Goal: Download file/media

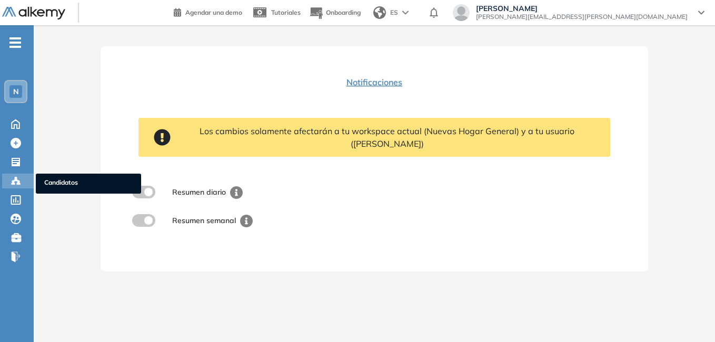
click at [82, 181] on span "Candidatos" at bounding box center [88, 184] width 88 height 12
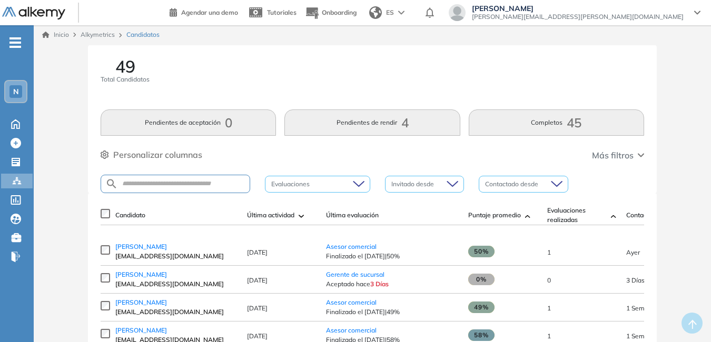
scroll to position [53, 0]
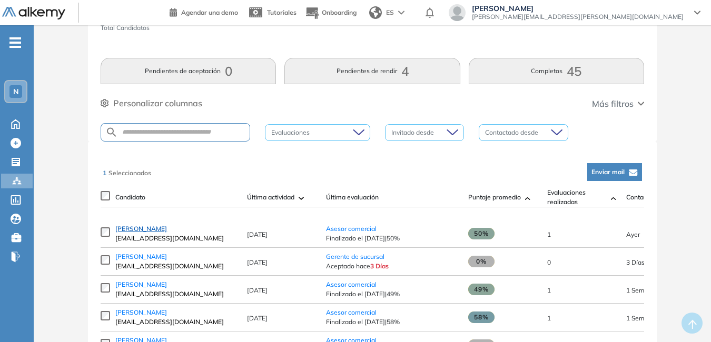
click at [155, 233] on span "[PERSON_NAME]" at bounding box center [141, 229] width 52 height 8
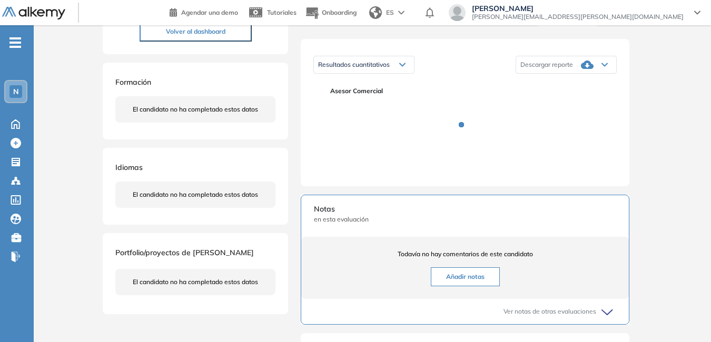
scroll to position [158, 0]
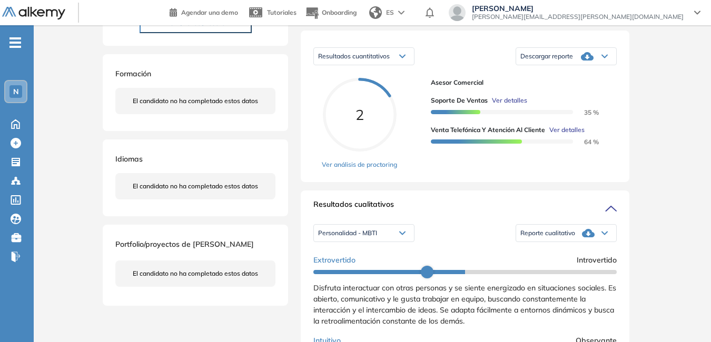
click at [560, 237] on span "Reporte cualitativo" at bounding box center [547, 233] width 55 height 8
click at [558, 253] on li "Reporte con Afinidad AI" at bounding box center [553, 248] width 64 height 11
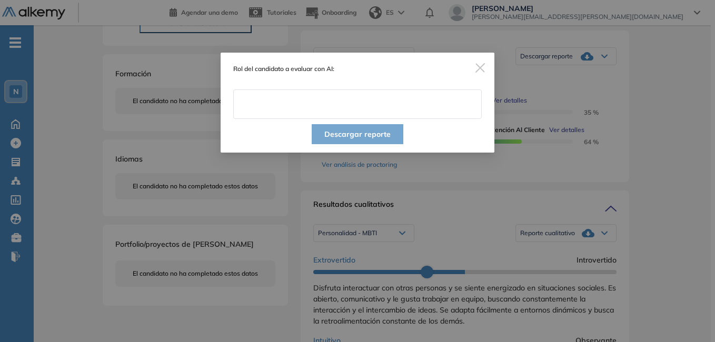
click at [314, 108] on input "text" at bounding box center [357, 103] width 248 height 29
type input "**********"
click at [335, 135] on button "Descargar reporte" at bounding box center [358, 134] width 92 height 20
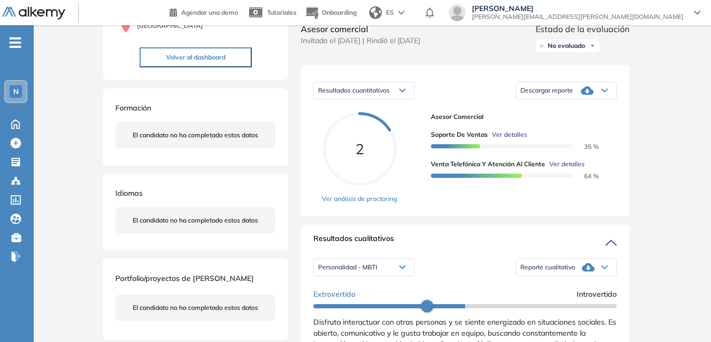
scroll to position [105, 0]
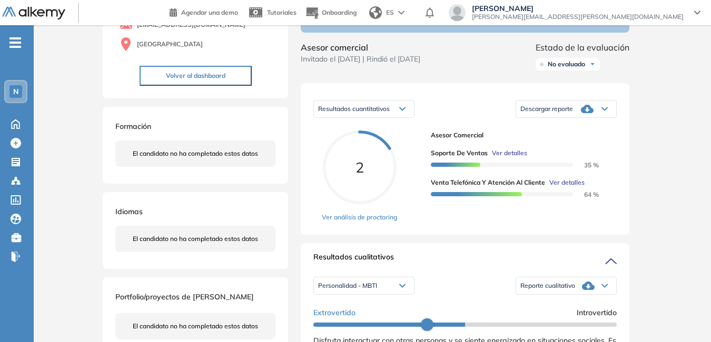
click at [564, 113] on span "Descargar reporte" at bounding box center [546, 109] width 53 height 8
click at [559, 129] on li "Descargar informe completo" at bounding box center [560, 123] width 78 height 11
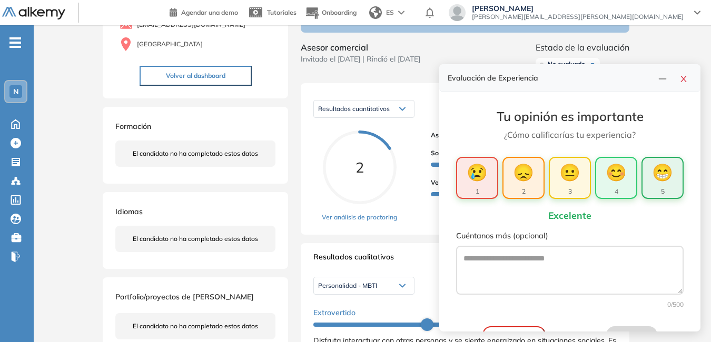
click at [657, 171] on span "😁" at bounding box center [662, 171] width 21 height 25
click at [678, 76] on button "button" at bounding box center [683, 78] width 17 height 15
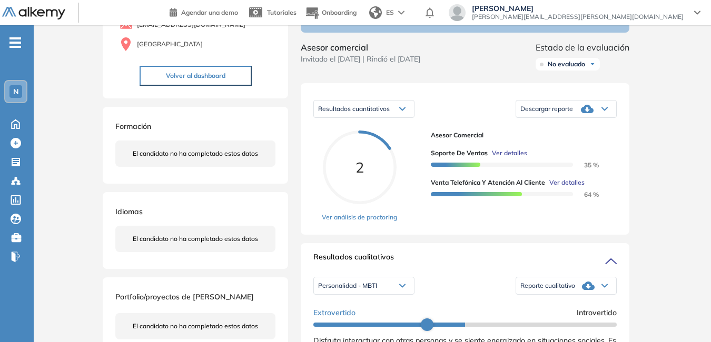
click at [569, 113] on span "Descargar reporte" at bounding box center [546, 109] width 53 height 8
click at [555, 148] on li "Descargar informe resumido" at bounding box center [560, 142] width 78 height 11
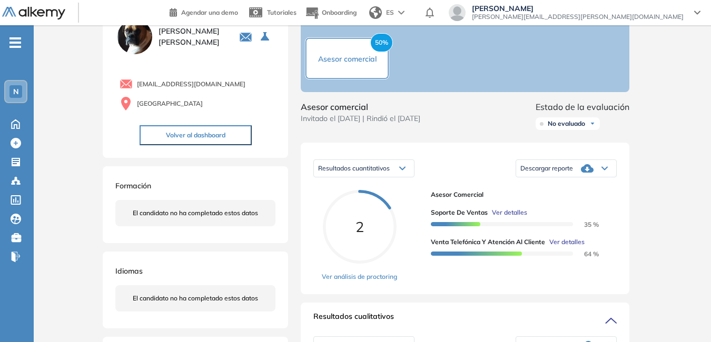
scroll to position [0, 0]
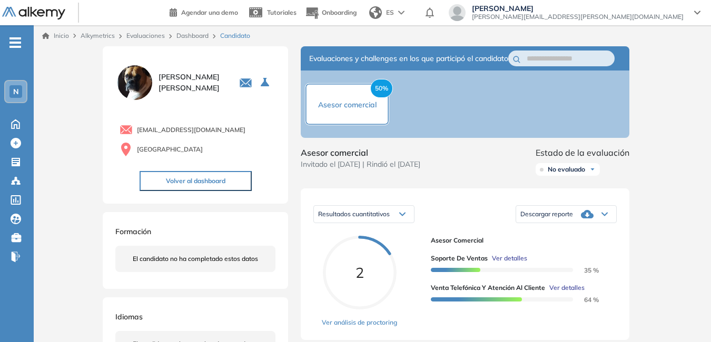
click at [21, 94] on div "N" at bounding box center [15, 91] width 13 height 13
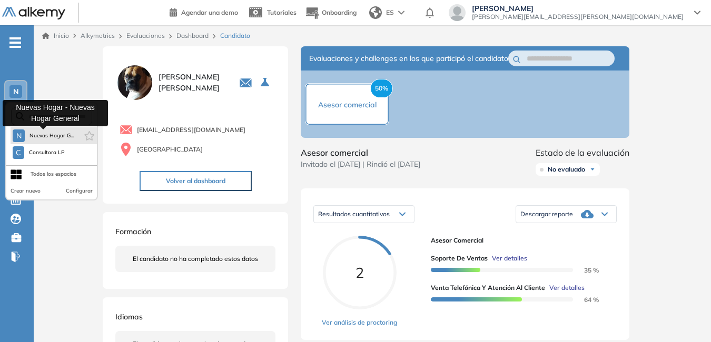
click at [42, 132] on span "Nuevas Hogar G..." at bounding box center [51, 136] width 45 height 8
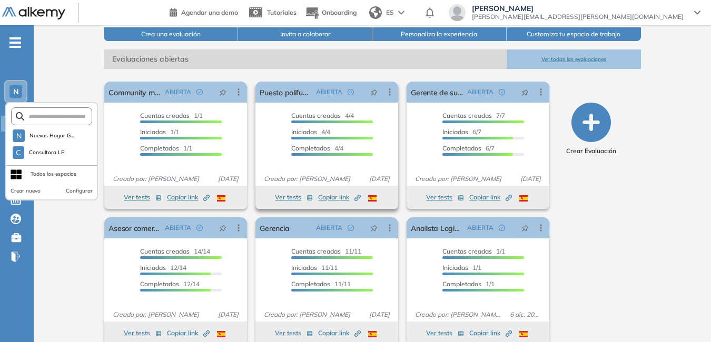
scroll to position [149, 0]
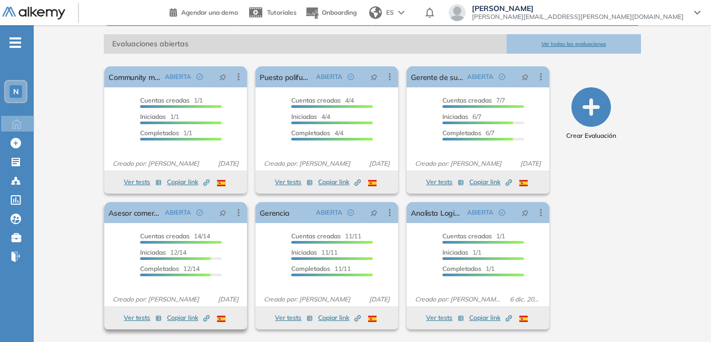
click at [132, 315] on button "Ver tests" at bounding box center [143, 318] width 38 height 13
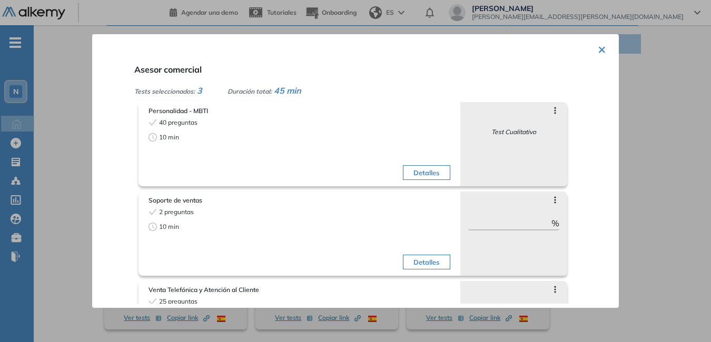
click at [597, 47] on button "×" at bounding box center [601, 48] width 8 height 21
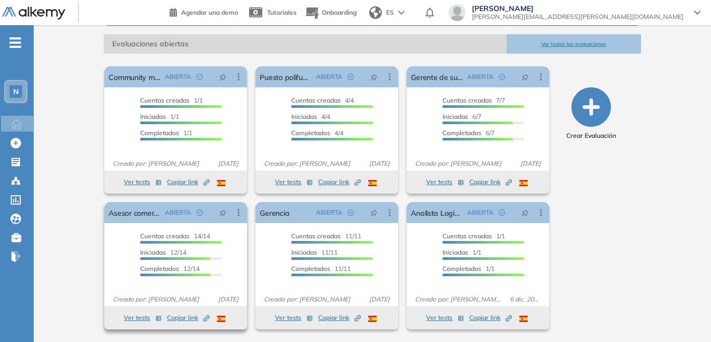
click at [142, 314] on button "Ver tests" at bounding box center [143, 318] width 38 height 13
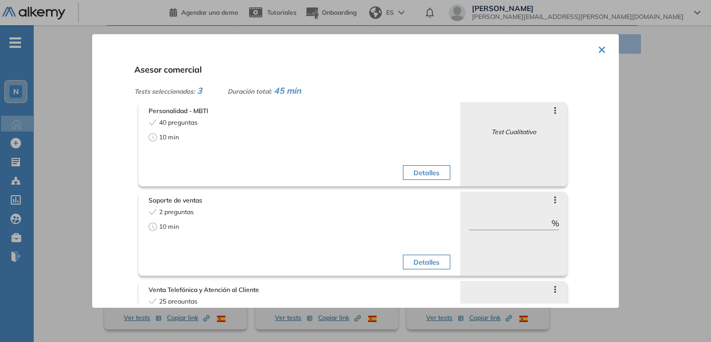
click at [597, 51] on button "×" at bounding box center [601, 48] width 8 height 21
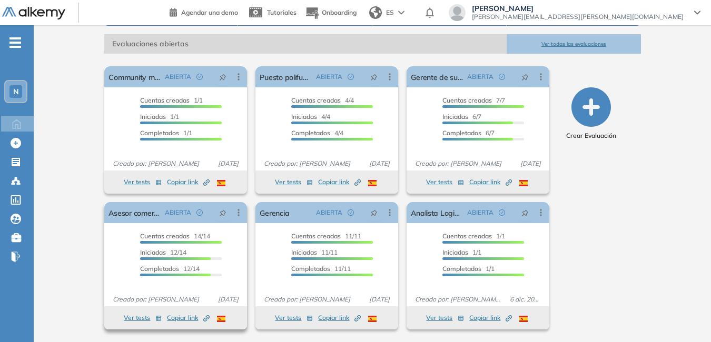
click at [178, 316] on span "Copiar link Created by potrace 1.16, written by [PERSON_NAME] [DATE]-[DATE]" at bounding box center [188, 317] width 43 height 9
click at [172, 318] on span "Copiar link Created by potrace 1.16, written by [PERSON_NAME] [DATE]-[DATE]" at bounding box center [188, 317] width 43 height 9
